Goal: Obtain resource: Download file/media

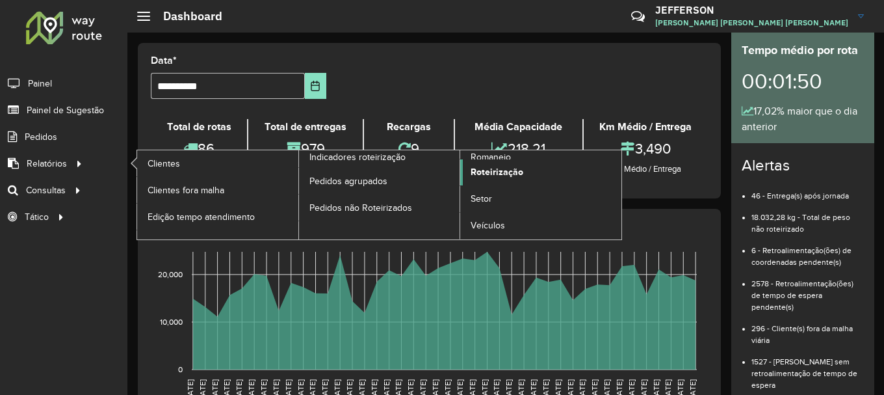
click at [494, 181] on link "Roteirização" at bounding box center [540, 172] width 161 height 26
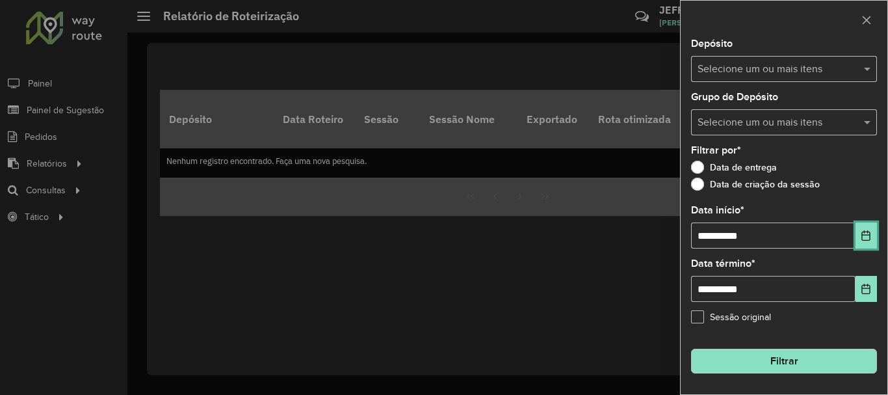
click at [868, 232] on icon "Choose Date" at bounding box center [866, 235] width 10 height 10
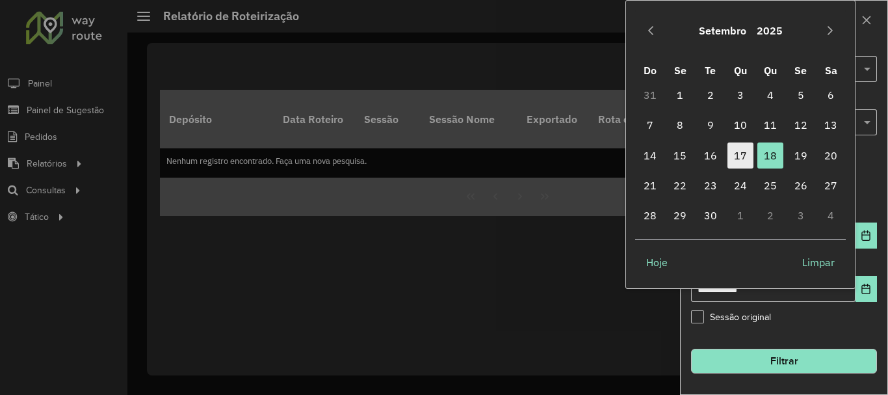
click at [729, 151] on span "17" at bounding box center [741, 155] width 26 height 26
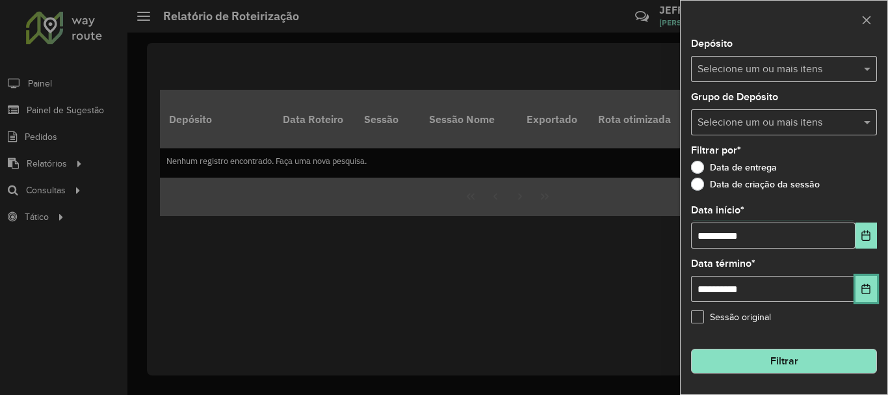
click at [863, 297] on button "Choose Date" at bounding box center [866, 289] width 21 height 26
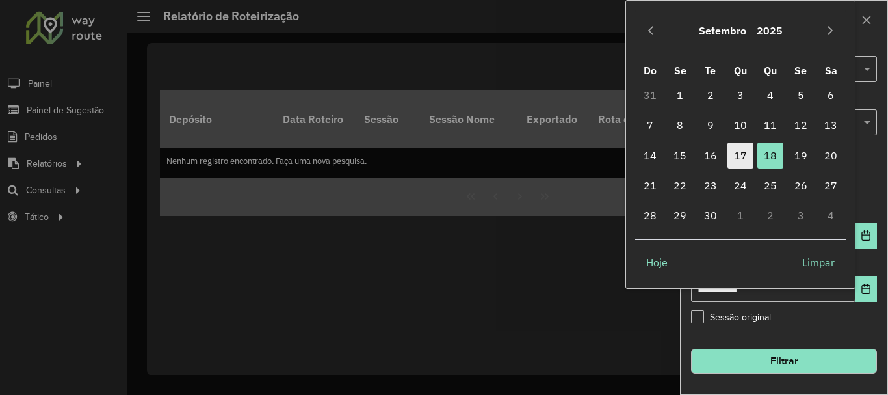
click at [744, 153] on span "17" at bounding box center [741, 155] width 26 height 26
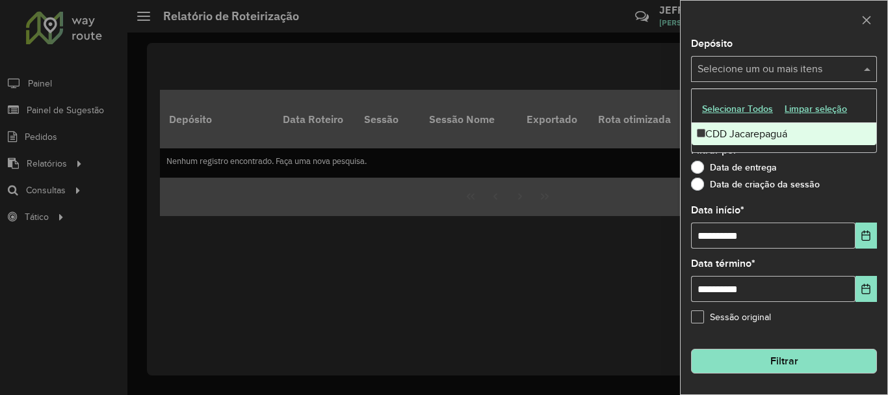
click at [704, 68] on input "text" at bounding box center [778, 70] width 166 height 16
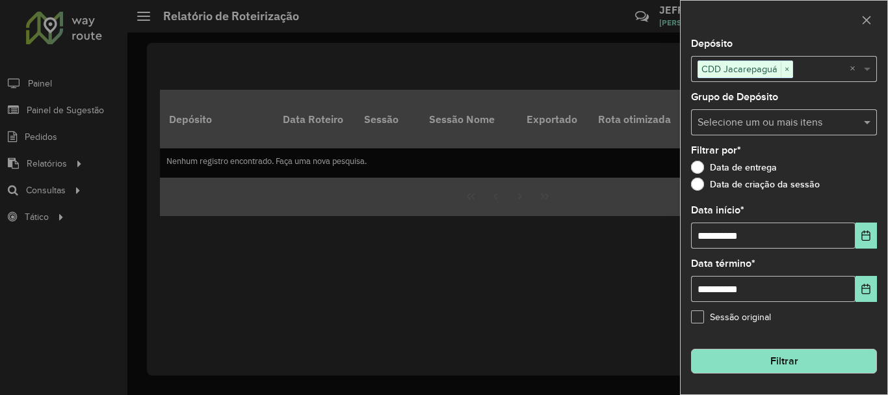
click at [862, 70] on span at bounding box center [869, 69] width 16 height 16
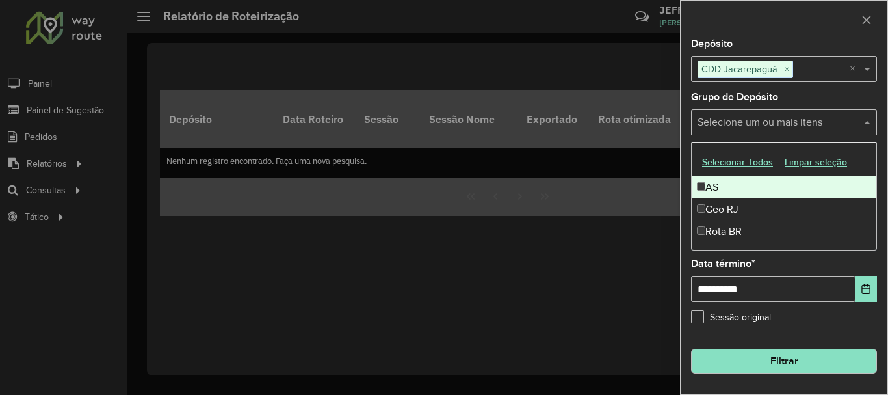
click at [775, 119] on input "text" at bounding box center [778, 123] width 166 height 16
click at [799, 133] on div "Selecione um ou mais itens Rota BR ×" at bounding box center [770, 123] width 159 height 24
click at [874, 126] on span at bounding box center [869, 122] width 16 height 16
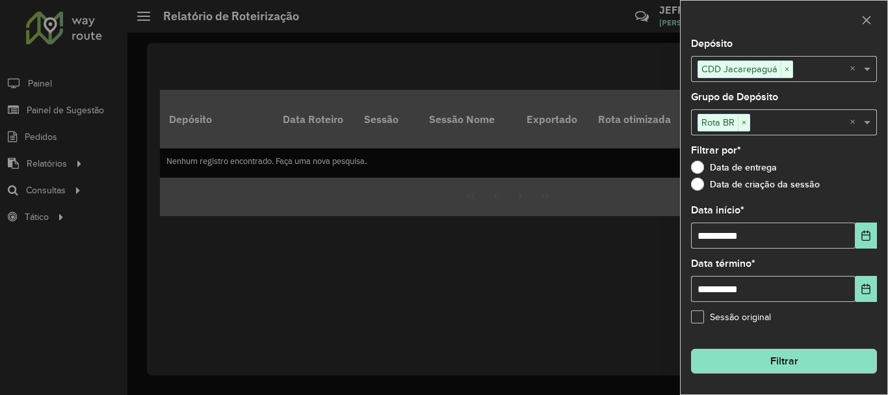
click at [742, 361] on button "Filtrar" at bounding box center [784, 361] width 186 height 25
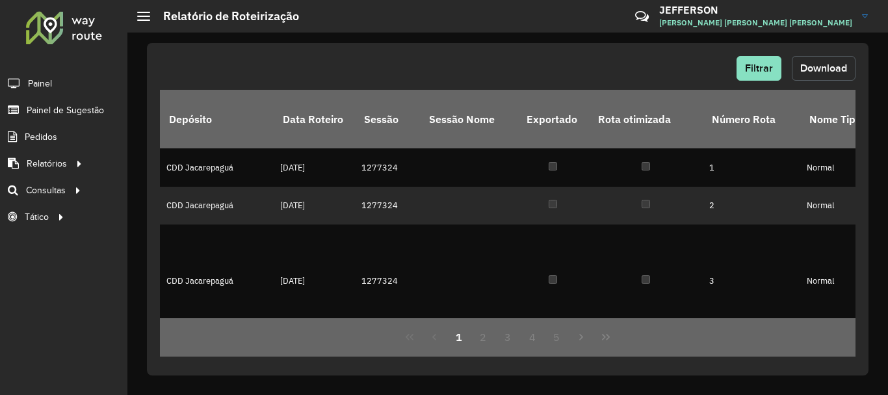
click at [830, 77] on button "Download" at bounding box center [824, 68] width 64 height 25
click at [775, 72] on button "Filtrar" at bounding box center [759, 68] width 45 height 25
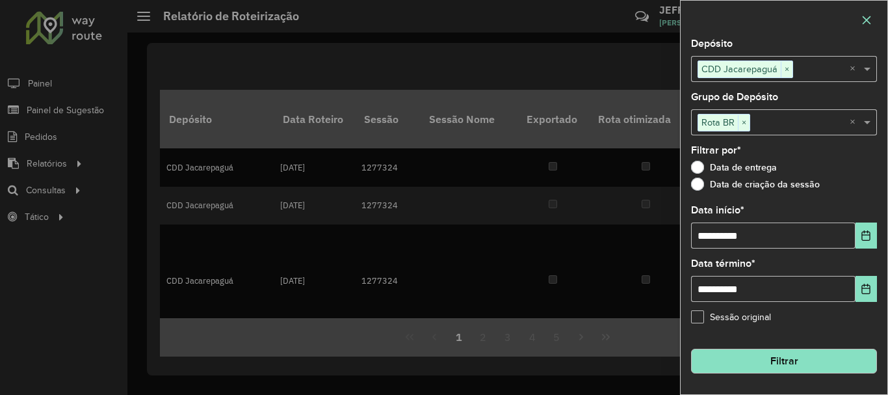
click at [862, 26] on button "button" at bounding box center [866, 20] width 21 height 21
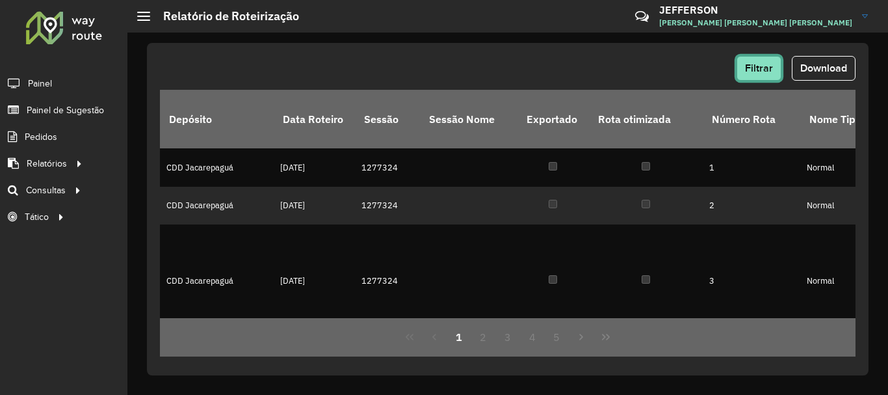
click at [760, 57] on button "Filtrar" at bounding box center [759, 68] width 45 height 25
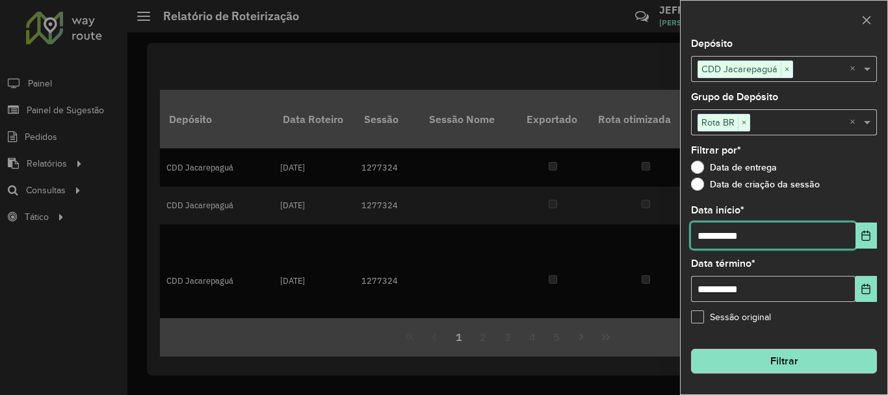
click at [713, 230] on input "**********" at bounding box center [773, 235] width 165 height 26
type input "**********"
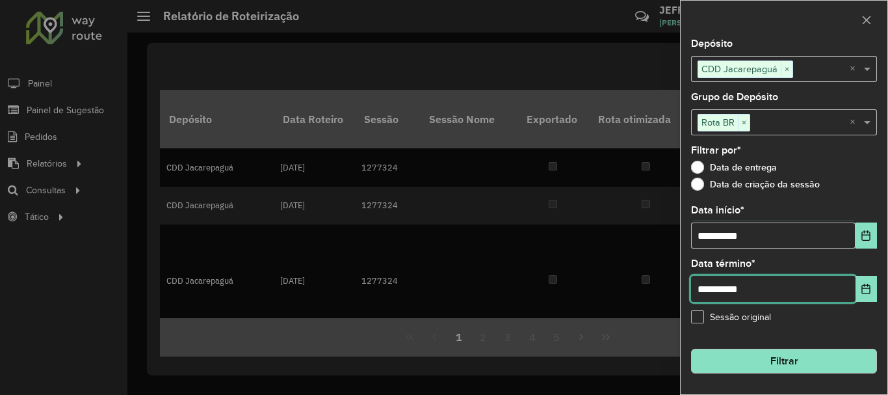
click at [712, 285] on input "**********" at bounding box center [773, 289] width 165 height 26
type input "**********"
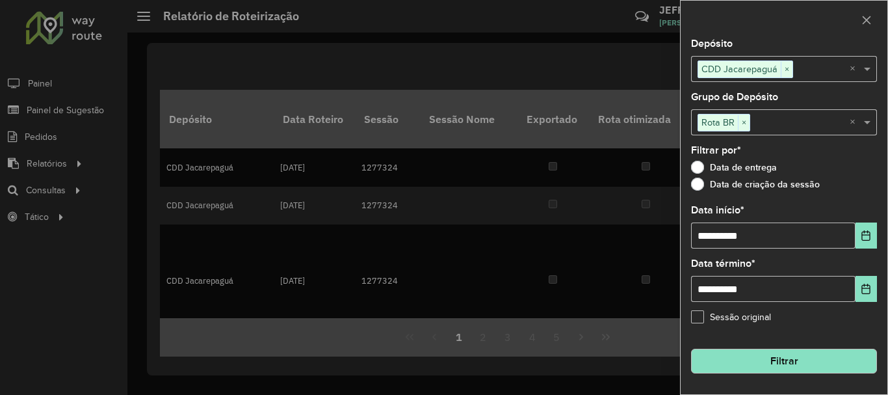
click at [831, 362] on button "Filtrar" at bounding box center [784, 361] width 186 height 25
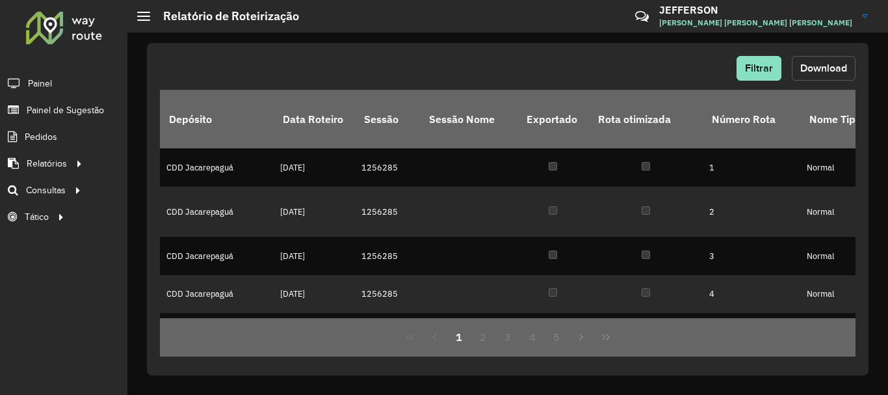
click at [825, 70] on span "Download" at bounding box center [824, 67] width 47 height 11
click at [830, 75] on button "Download" at bounding box center [824, 68] width 64 height 25
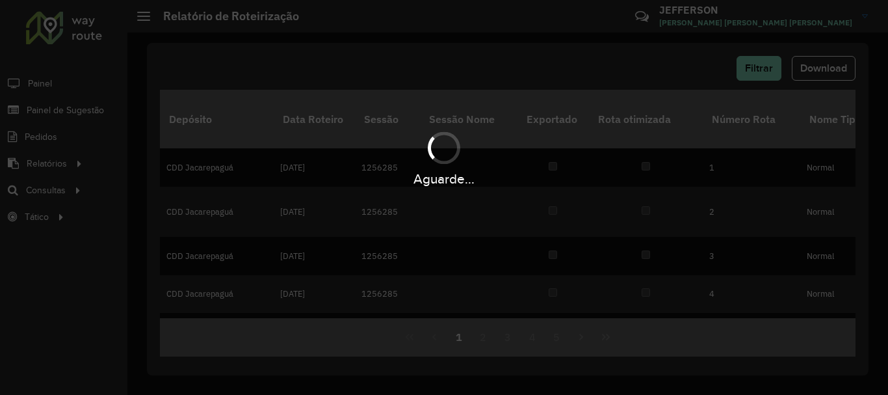
click at [760, 88] on div "Aguarde..." at bounding box center [444, 197] width 888 height 395
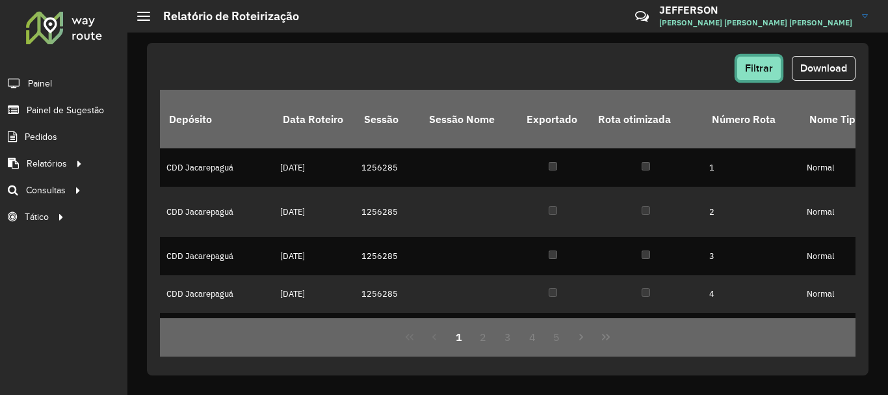
click at [748, 73] on button "Filtrar" at bounding box center [759, 68] width 45 height 25
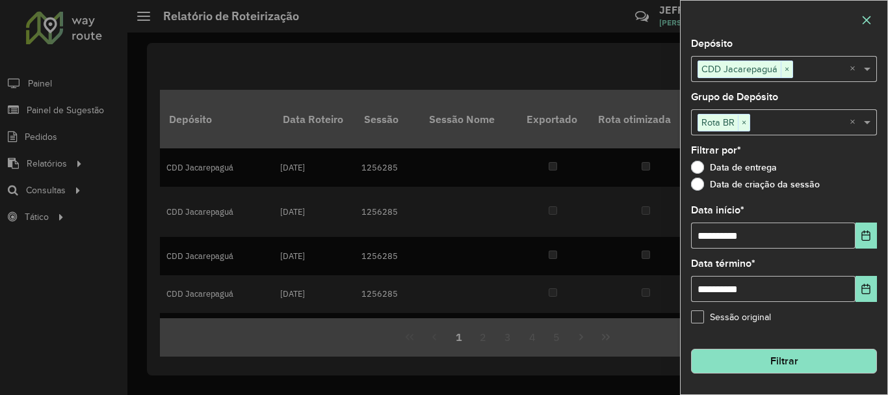
click at [874, 25] on button "button" at bounding box center [866, 20] width 21 height 21
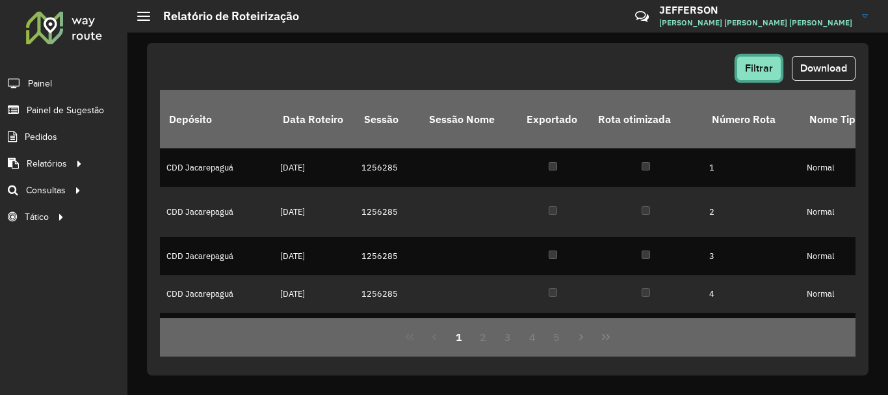
click at [755, 64] on span "Filtrar" at bounding box center [759, 67] width 28 height 11
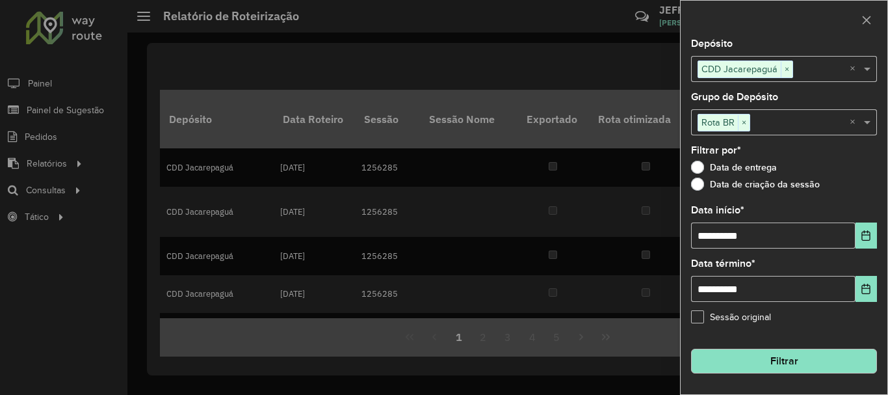
click at [3, 160] on div at bounding box center [444, 197] width 888 height 395
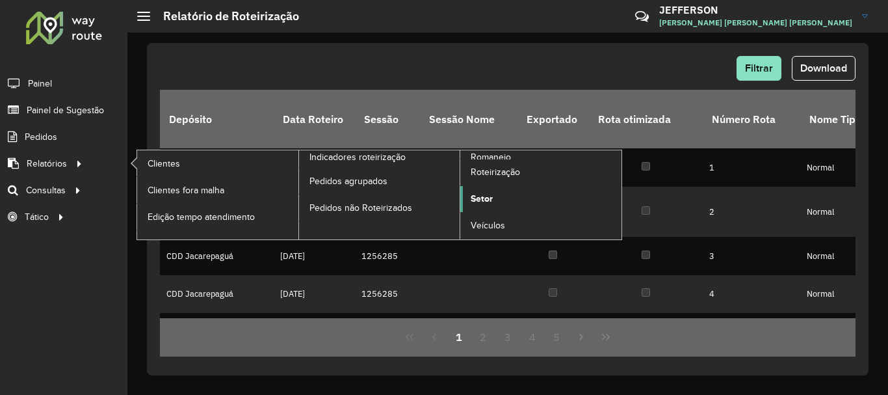
click at [510, 200] on link "Setor" at bounding box center [540, 199] width 161 height 26
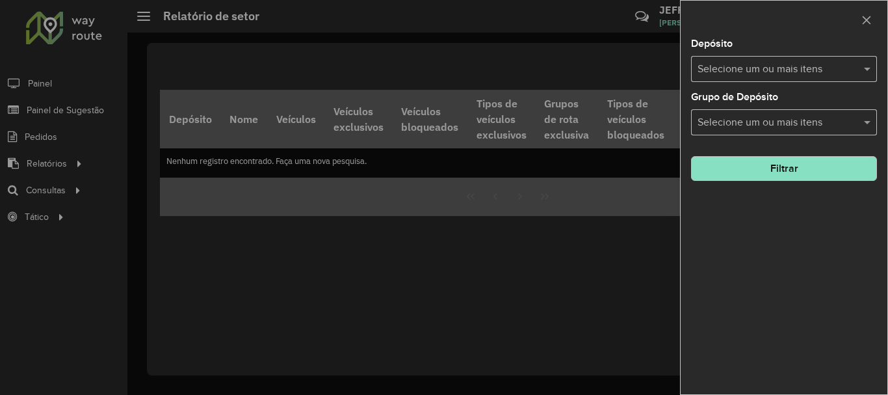
click at [749, 73] on input "text" at bounding box center [778, 70] width 166 height 16
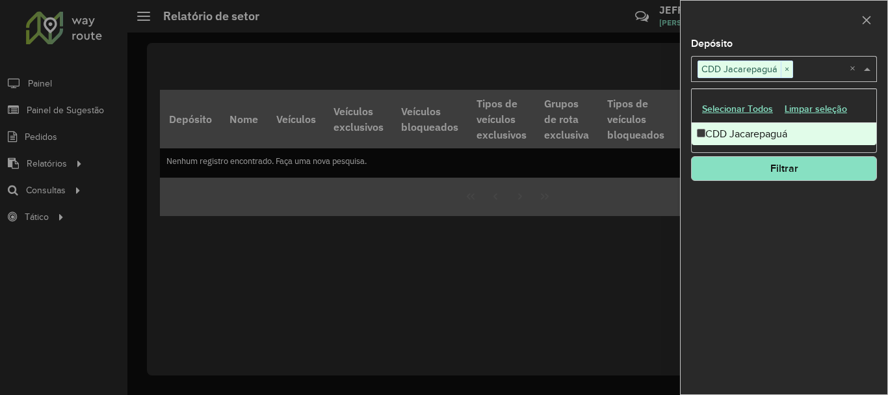
click at [739, 209] on div "Depósito Selecione um ou mais itens CDD Jacarepaguá × × Grupo de Depósito Selec…" at bounding box center [784, 216] width 207 height 355
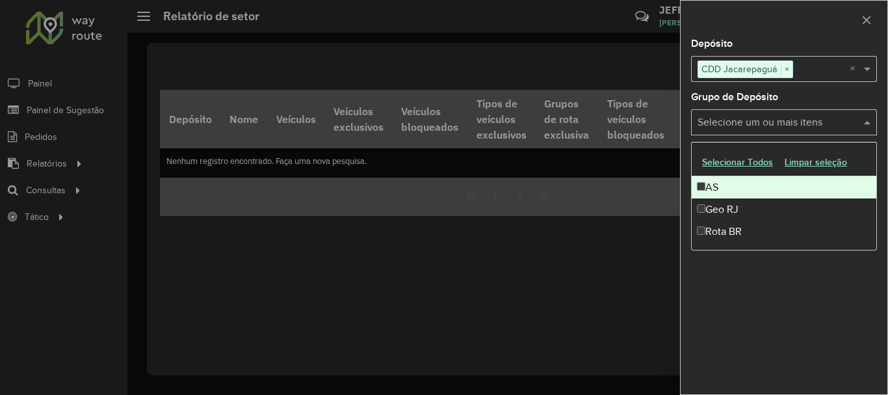
click at [763, 129] on input "text" at bounding box center [778, 123] width 166 height 16
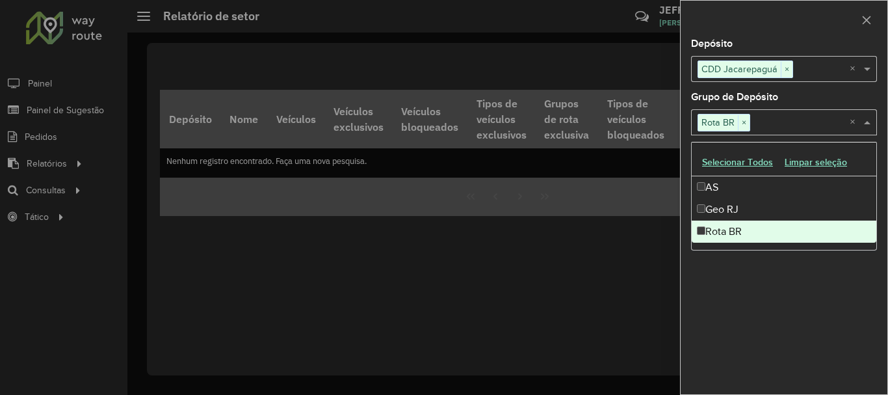
click at [732, 263] on div "Depósito Selecione um ou mais itens CDD Jacarepaguá × × Grupo de Depósito Selec…" at bounding box center [784, 216] width 207 height 355
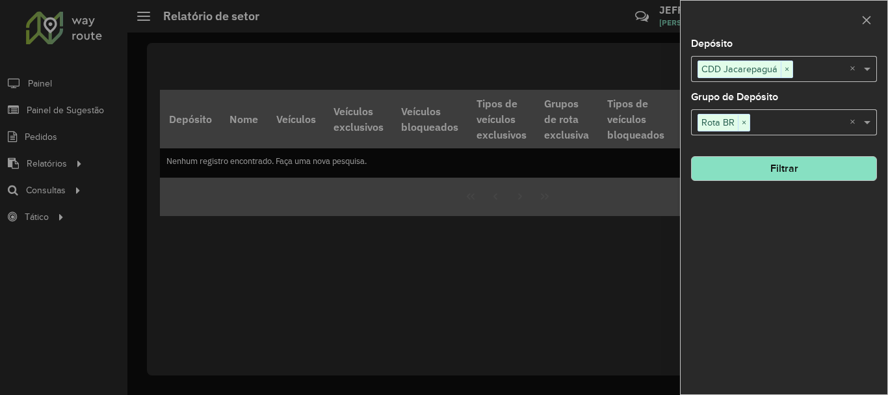
click at [762, 172] on button "Filtrar" at bounding box center [784, 168] width 186 height 25
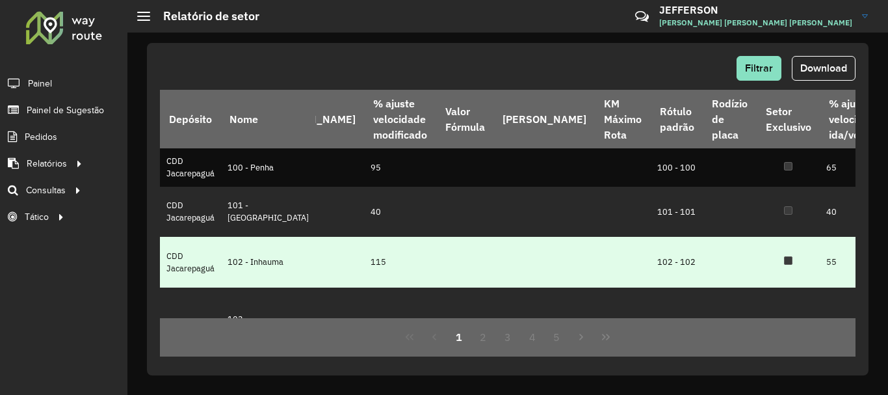
scroll to position [0, 734]
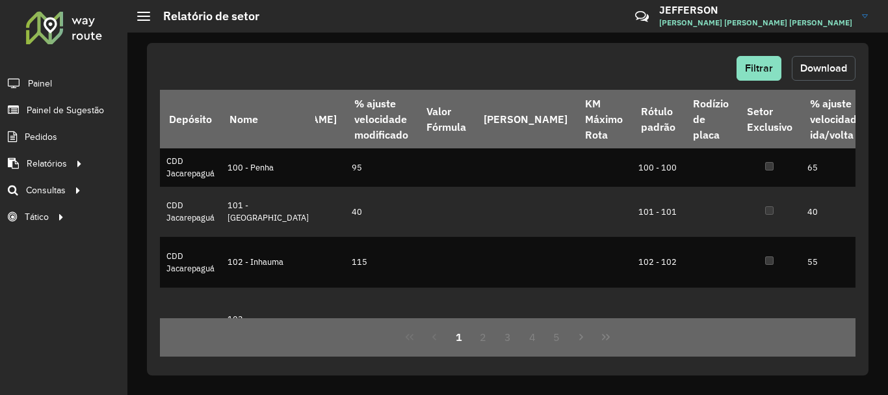
click at [836, 70] on span "Download" at bounding box center [824, 67] width 47 height 11
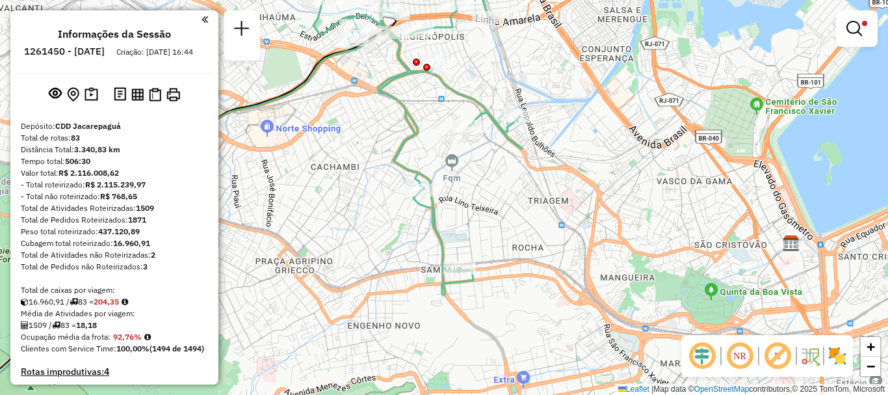
scroll to position [459, 0]
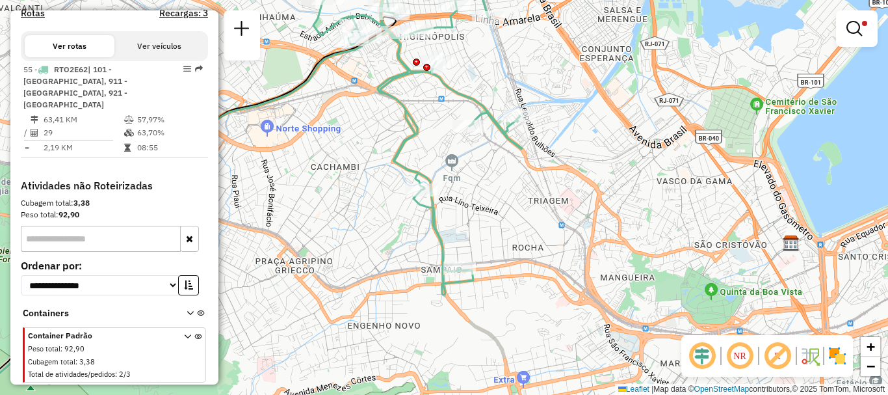
click at [841, 40] on div at bounding box center [857, 28] width 42 height 36
click at [851, 36] on link at bounding box center [856, 29] width 31 height 26
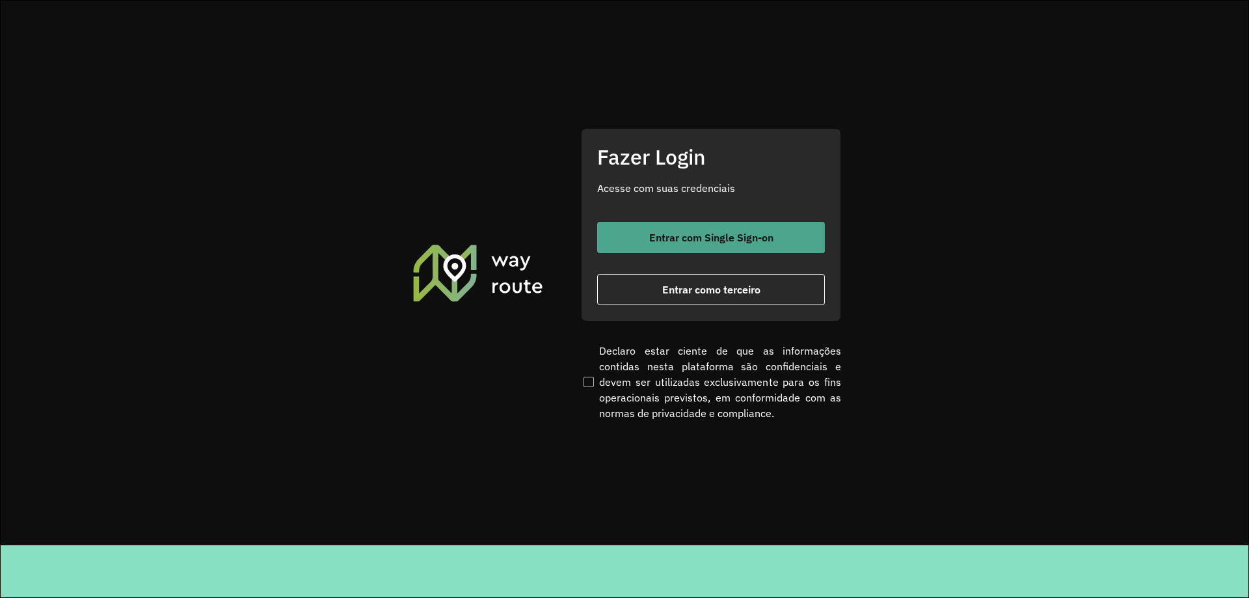
click at [743, 226] on button "Entrar com Single Sign-on" at bounding box center [711, 237] width 228 height 31
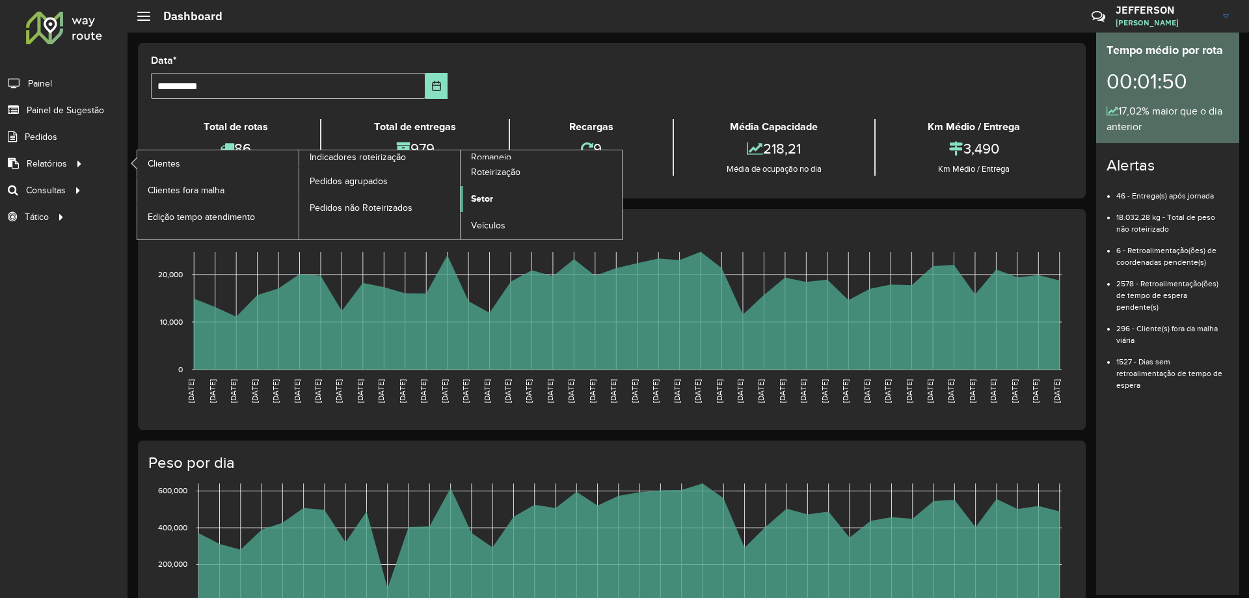
click at [517, 202] on link "Setor" at bounding box center [540, 199] width 161 height 26
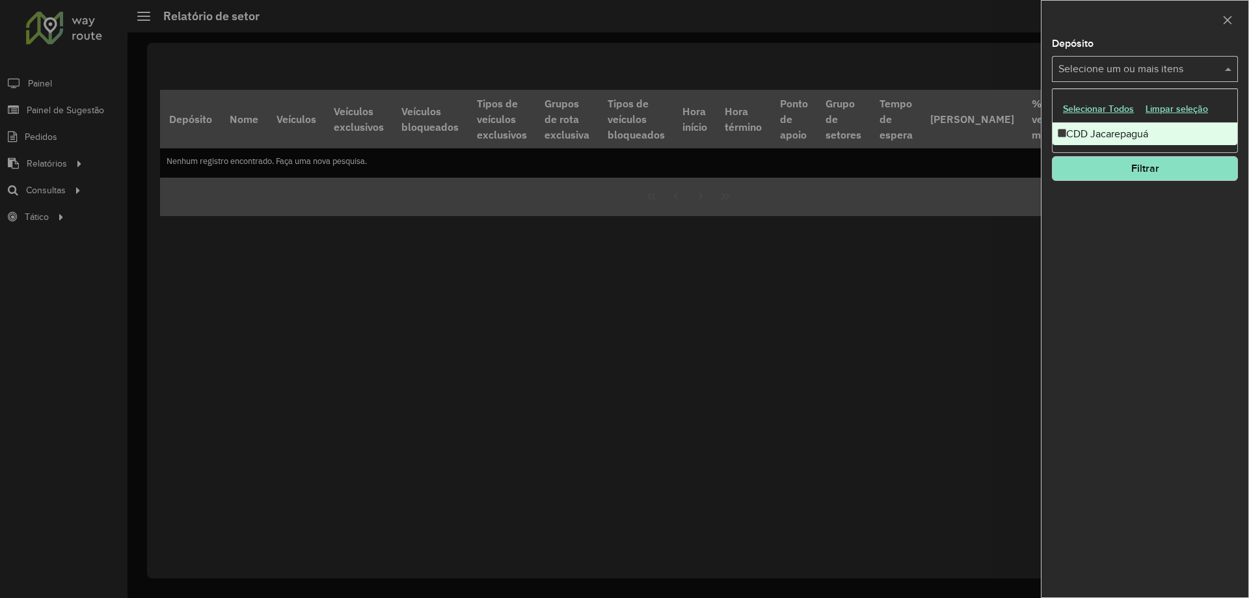
click at [1089, 79] on div "Selecione um ou mais itens" at bounding box center [1145, 69] width 186 height 26
click at [1056, 136] on div "CDD Jacarepaguá" at bounding box center [1144, 134] width 185 height 22
click at [1071, 185] on div "Depósito Selecione um ou mais itens CDD Jacarepaguá × × Grupo de Depósito Selec…" at bounding box center [1144, 318] width 207 height 558
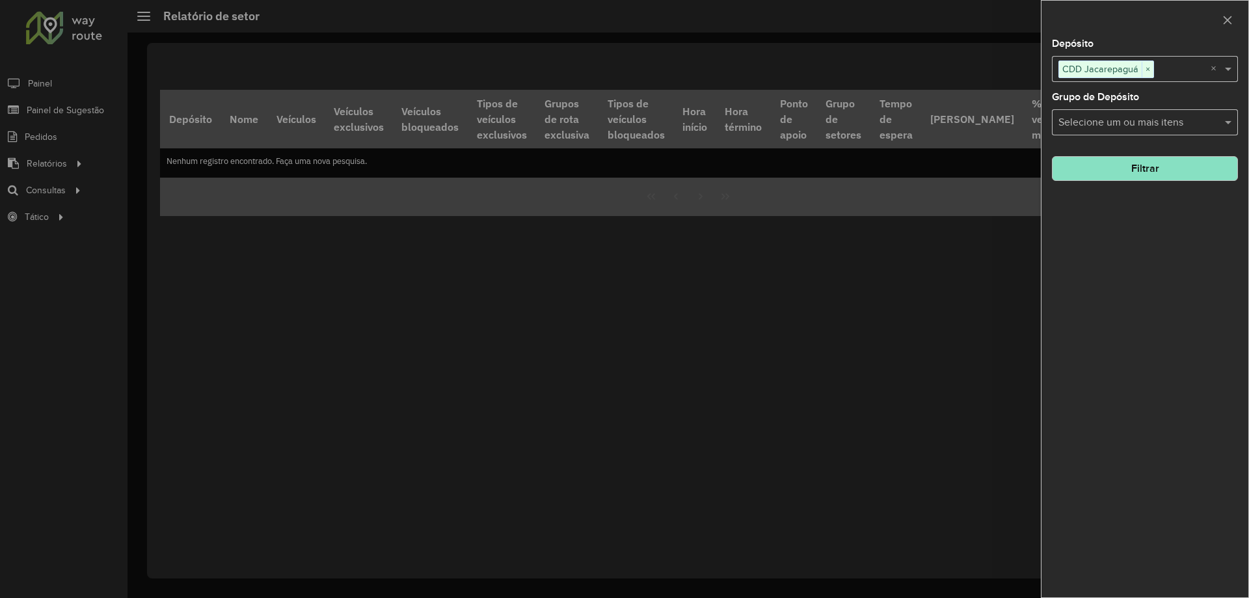
click at [1087, 120] on input "text" at bounding box center [1138, 123] width 166 height 16
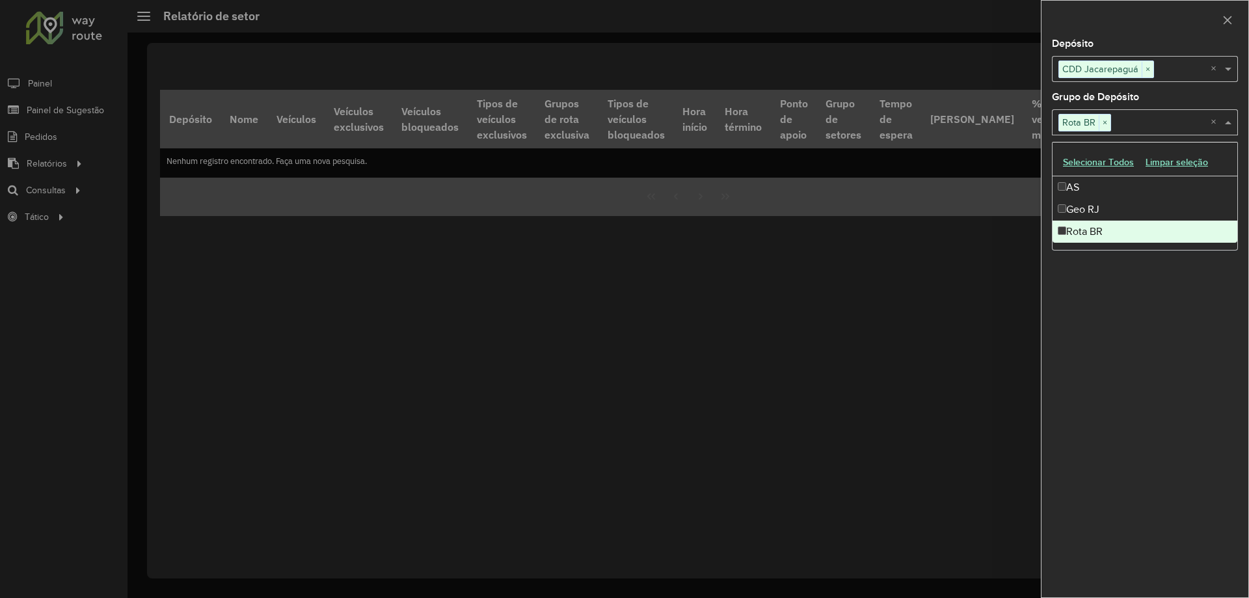
click at [1068, 260] on div "Depósito Selecione um ou mais itens CDD Jacarepaguá × × Grupo de Depósito Selec…" at bounding box center [1144, 318] width 207 height 558
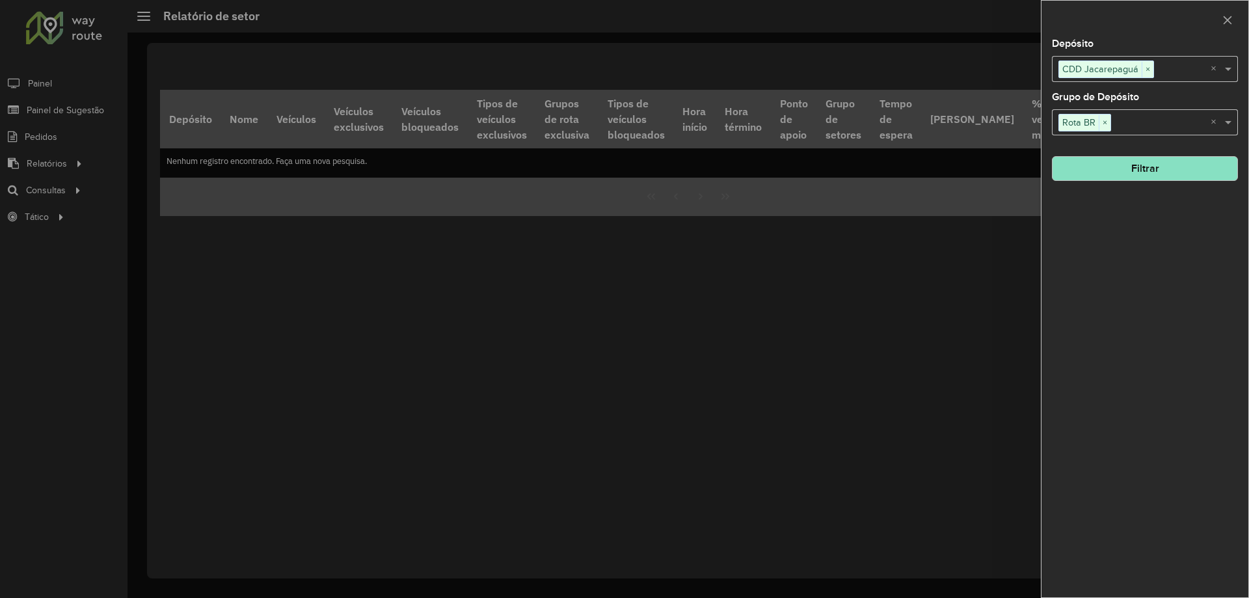
click at [1133, 127] on input "text" at bounding box center [1160, 123] width 99 height 16
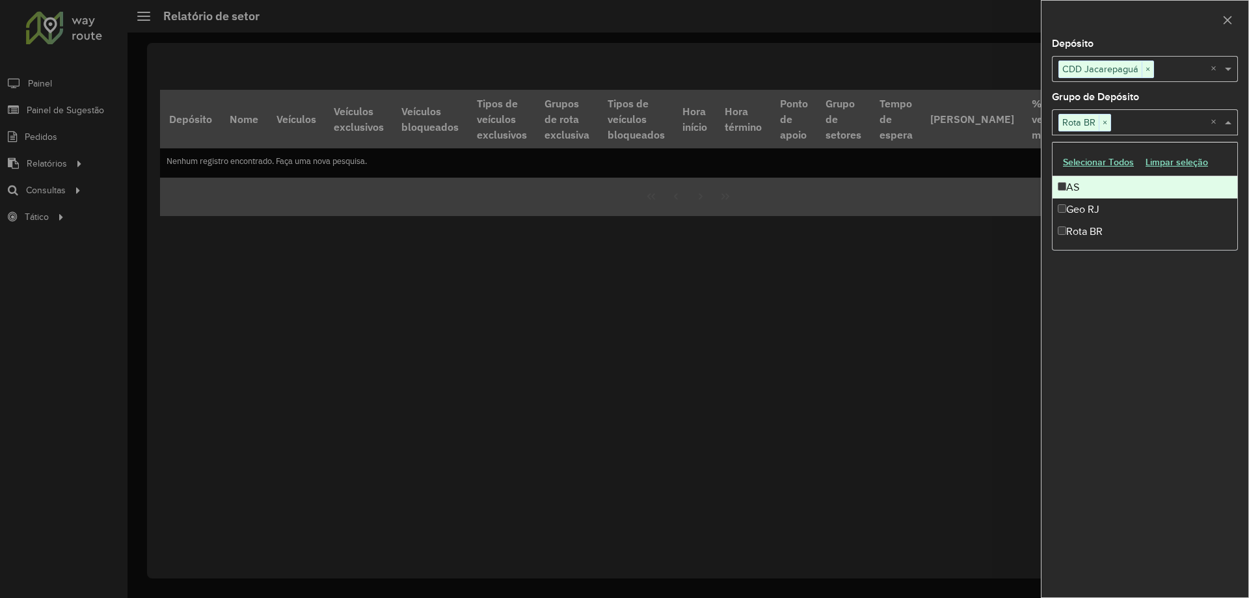
click at [1170, 120] on input "text" at bounding box center [1160, 123] width 99 height 16
click at [1228, 124] on span at bounding box center [1229, 122] width 16 height 16
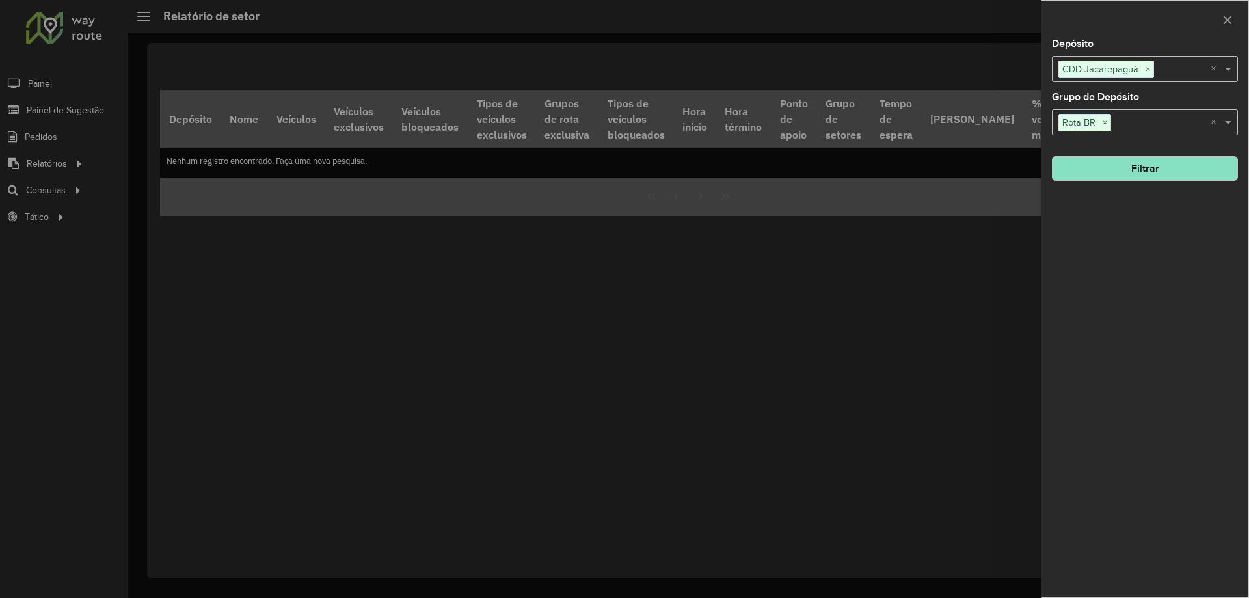
click at [1171, 171] on button "Filtrar" at bounding box center [1145, 168] width 186 height 25
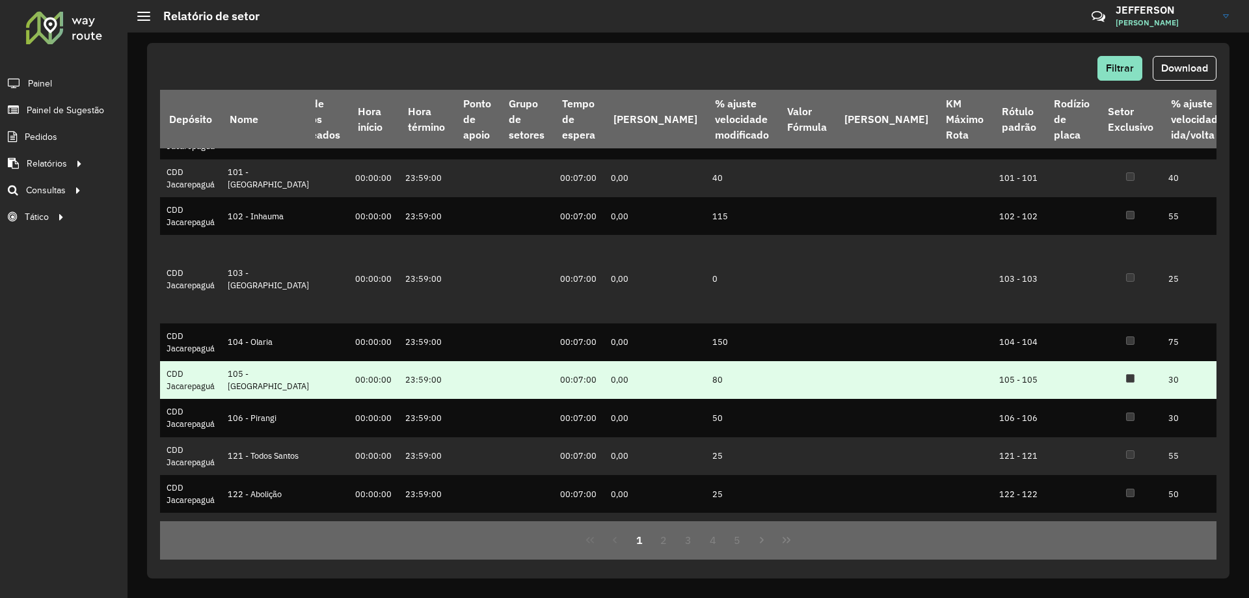
scroll to position [0, 374]
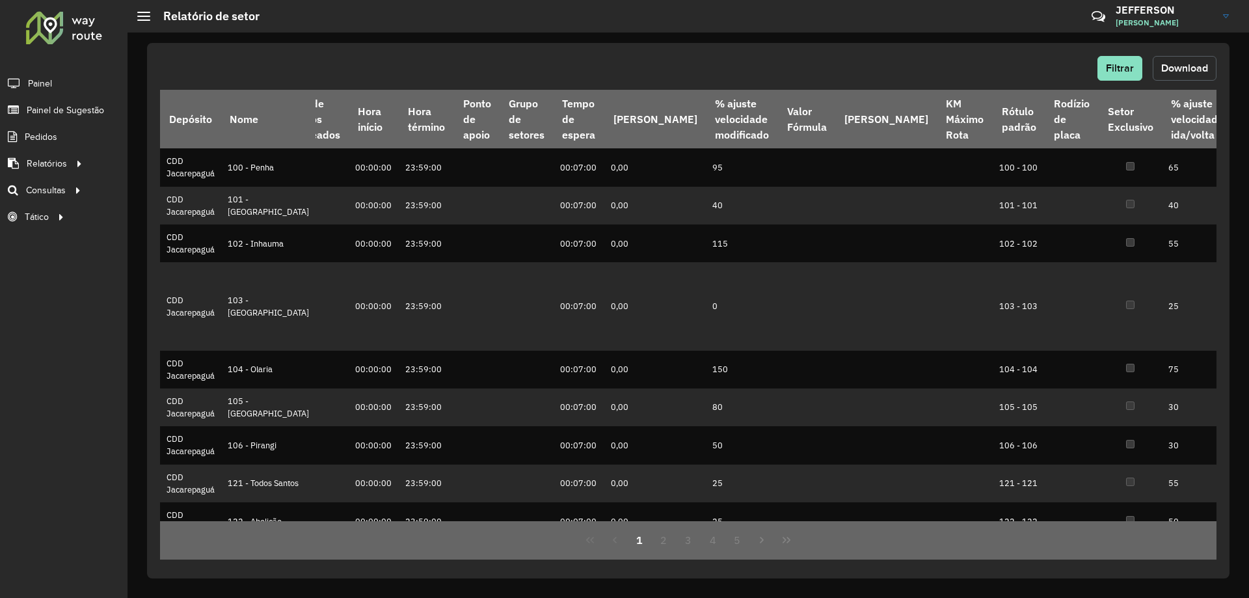
click at [1175, 72] on span "Download" at bounding box center [1184, 67] width 47 height 11
click at [1131, 68] on span "Filtrar" at bounding box center [1120, 67] width 28 height 11
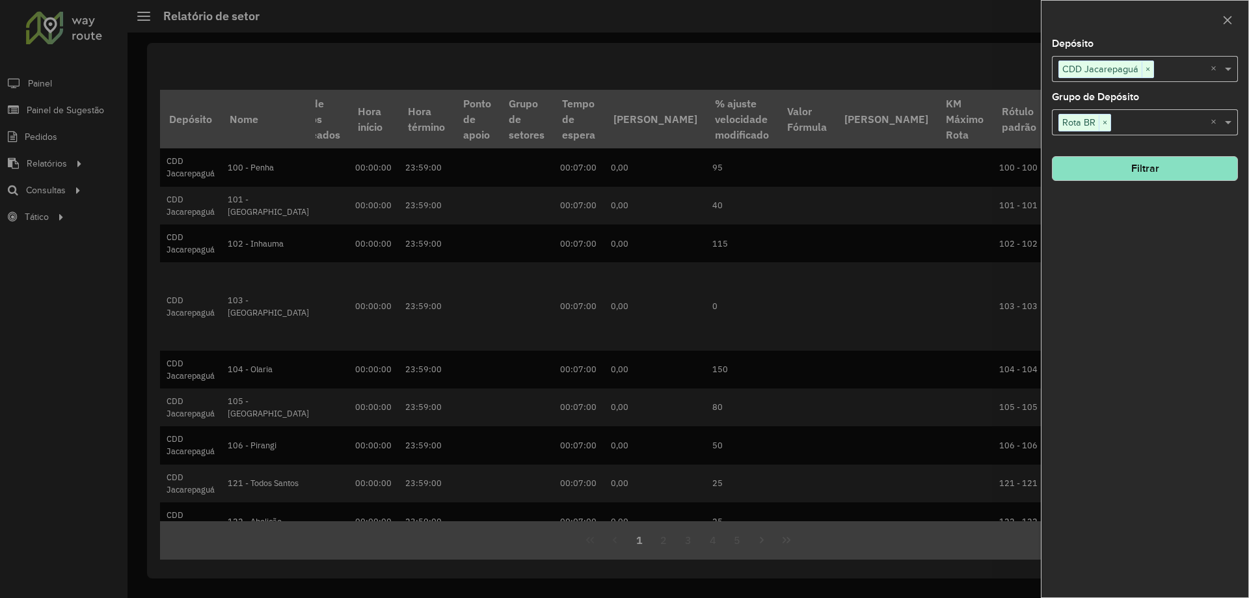
drag, startPoint x: 922, startPoint y: 112, endPoint x: 899, endPoint y: 100, distance: 25.6
click at [921, 111] on div at bounding box center [624, 299] width 1249 height 598
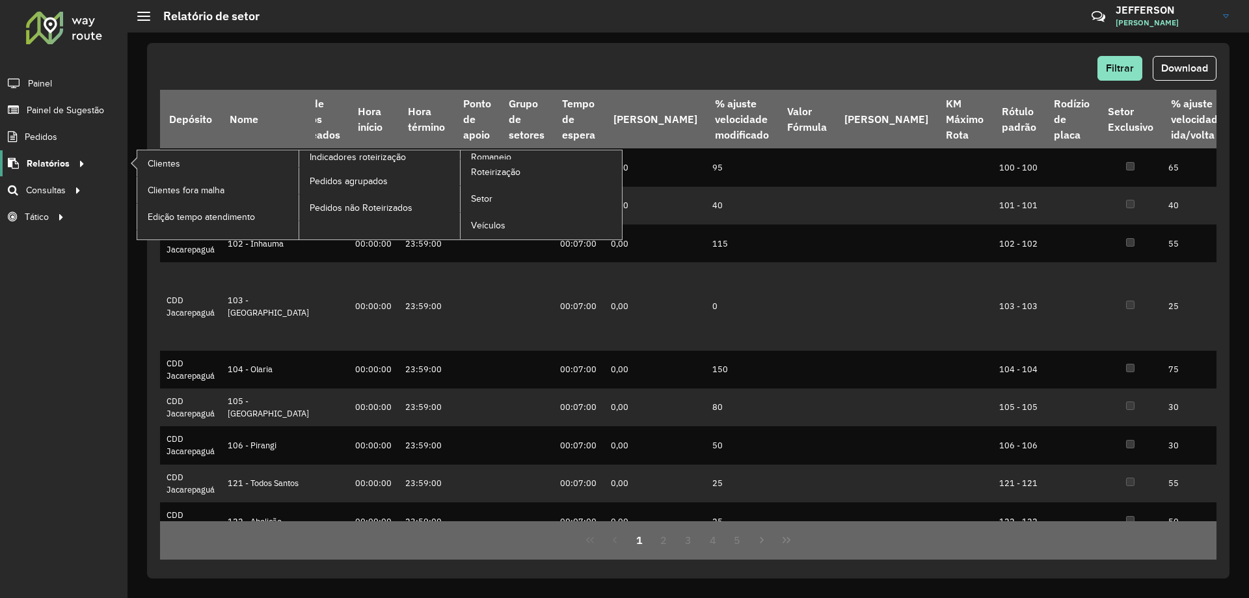
click at [64, 158] on span "Relatórios" at bounding box center [48, 164] width 43 height 14
click at [476, 199] on span "Setor" at bounding box center [482, 199] width 22 height 14
click at [494, 181] on link "Roteirização" at bounding box center [540, 172] width 161 height 26
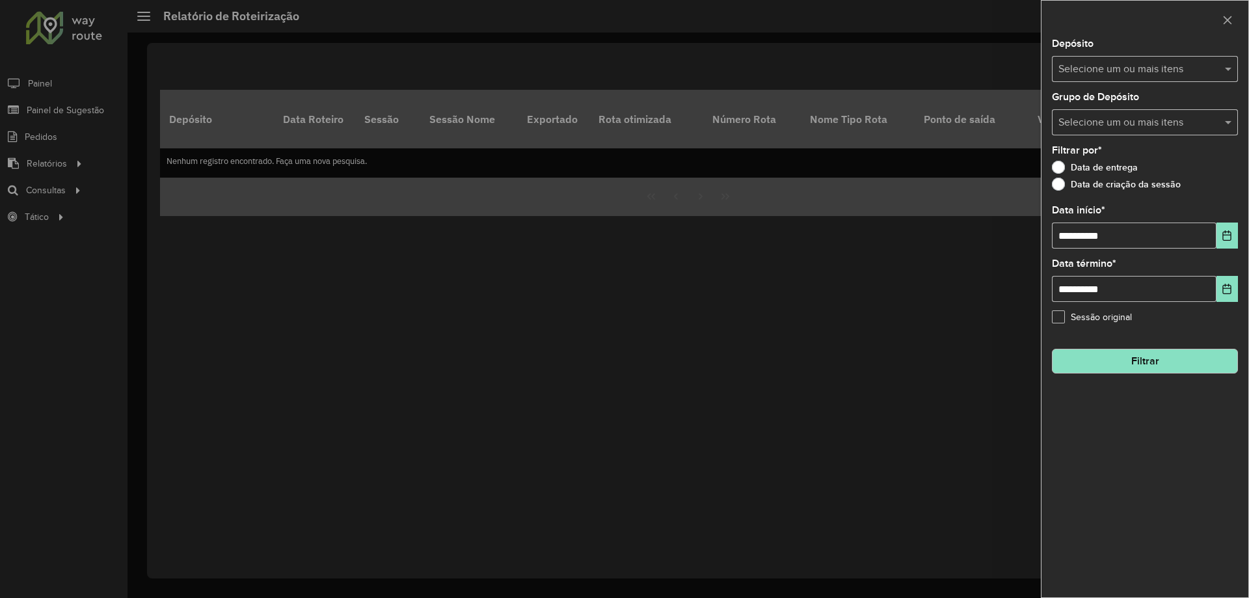
click at [61, 187] on div at bounding box center [624, 299] width 1249 height 598
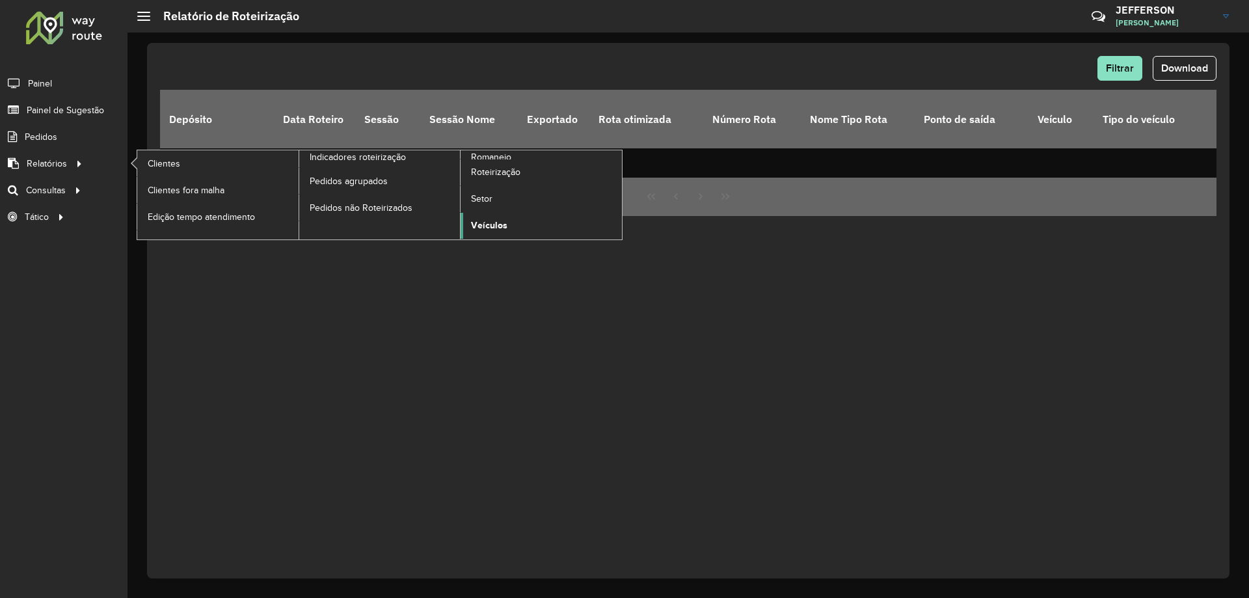
click at [501, 219] on span "Veículos" at bounding box center [489, 226] width 36 height 14
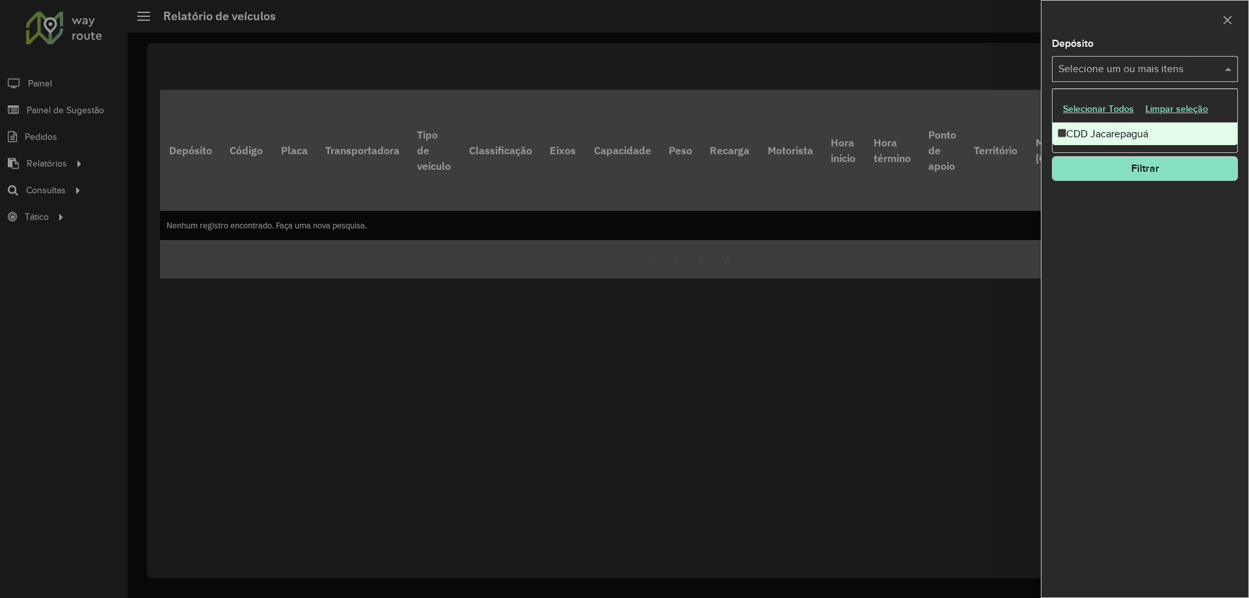
click at [1104, 77] on div "Selecione um ou mais itens" at bounding box center [1145, 69] width 186 height 26
click at [1181, 66] on input "text" at bounding box center [1182, 70] width 57 height 16
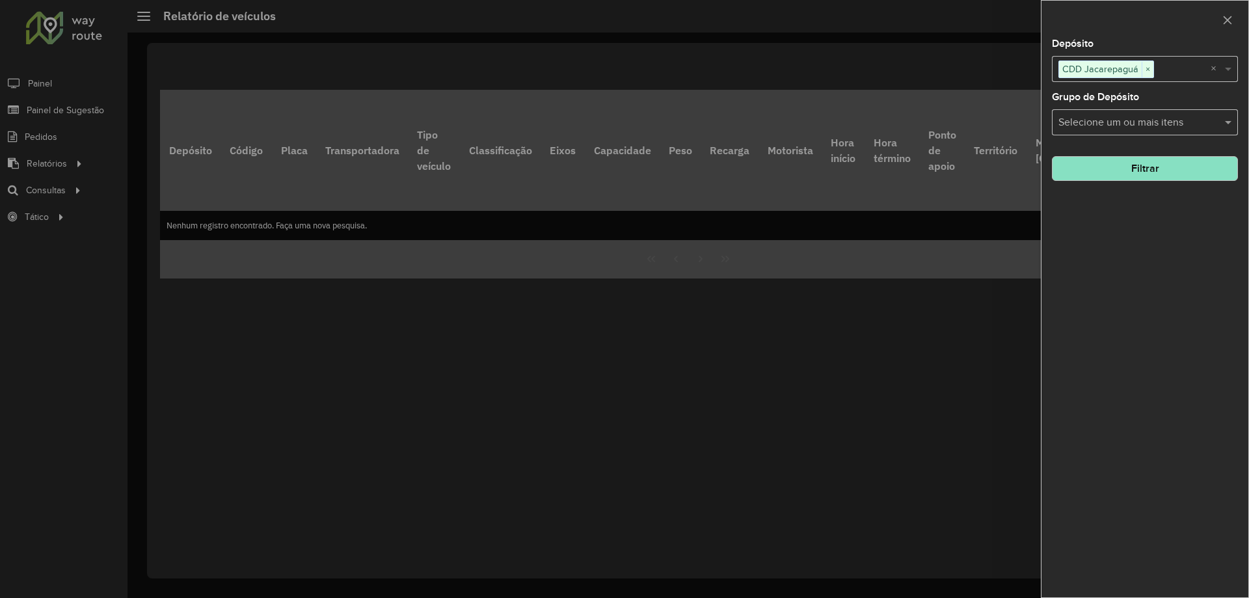
click at [1222, 70] on span at bounding box center [1229, 69] width 16 height 16
click at [1204, 116] on input "text" at bounding box center [1138, 123] width 166 height 16
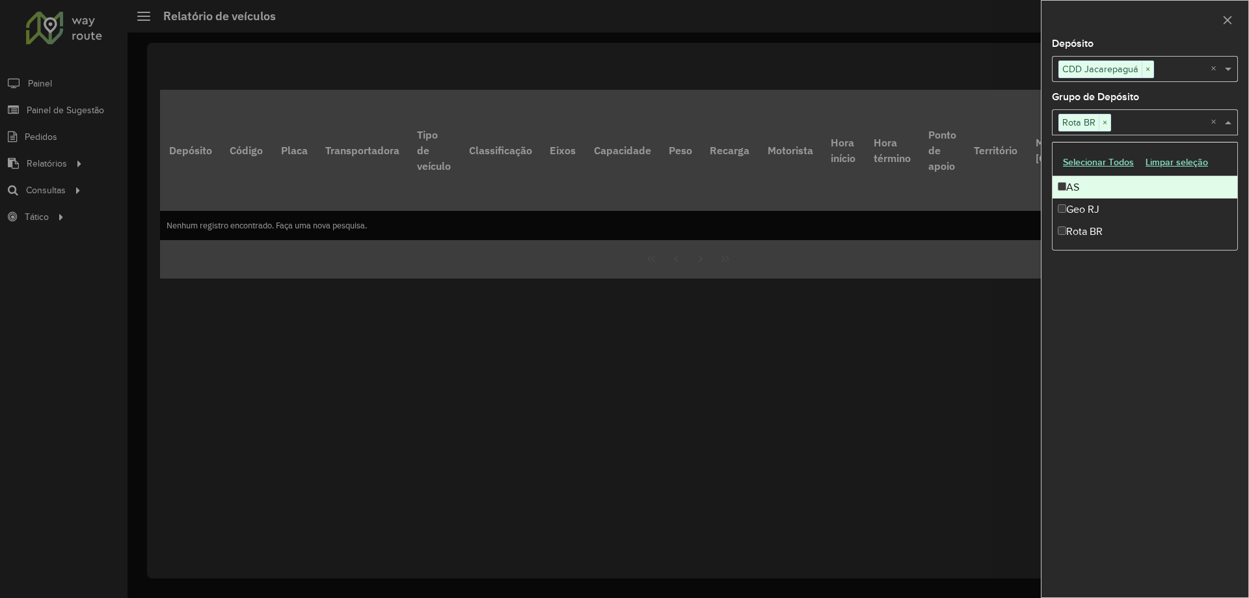
click at [1224, 118] on span at bounding box center [1229, 122] width 16 height 16
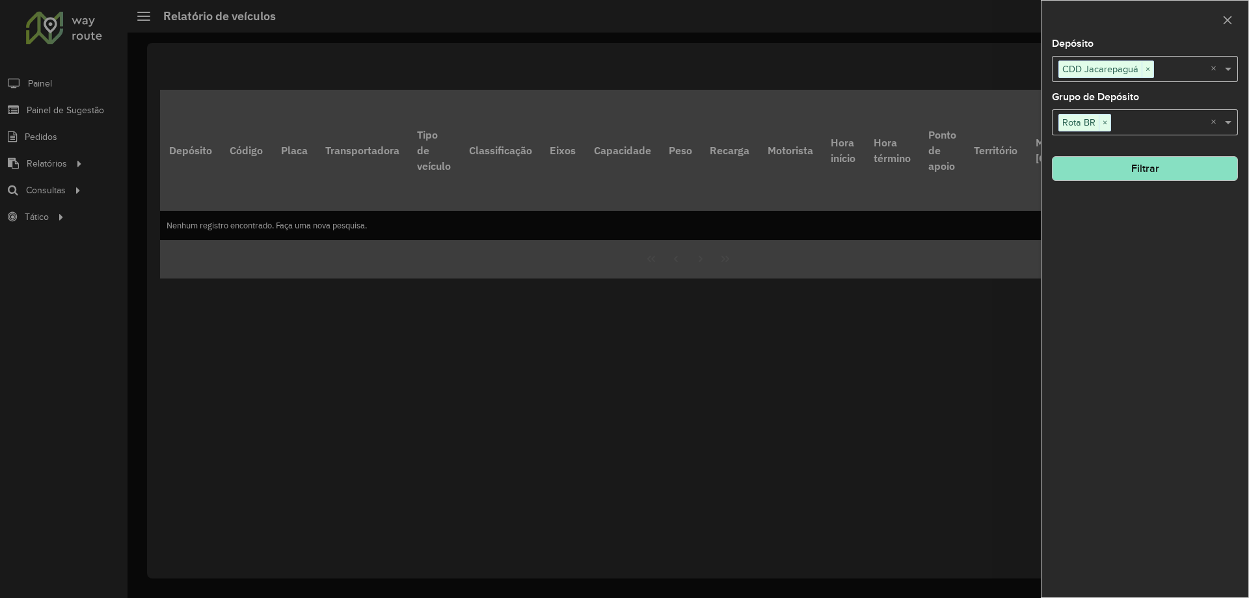
click at [1182, 167] on button "Filtrar" at bounding box center [1145, 168] width 186 height 25
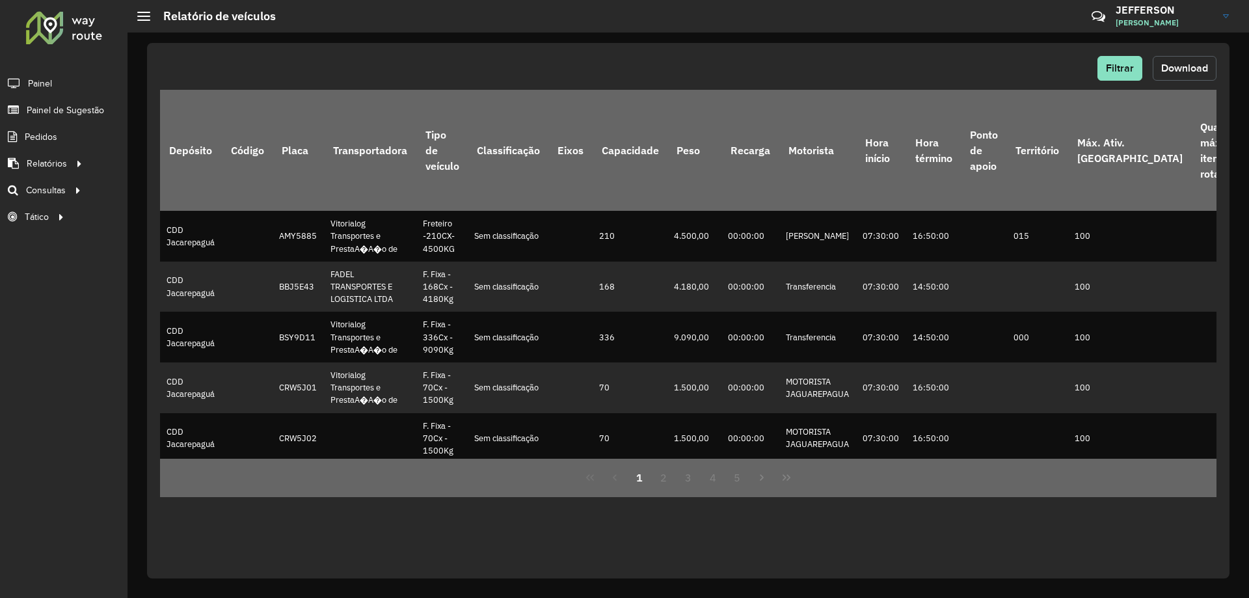
click at [1178, 66] on span "Download" at bounding box center [1184, 67] width 47 height 11
